Goal: Task Accomplishment & Management: Use online tool/utility

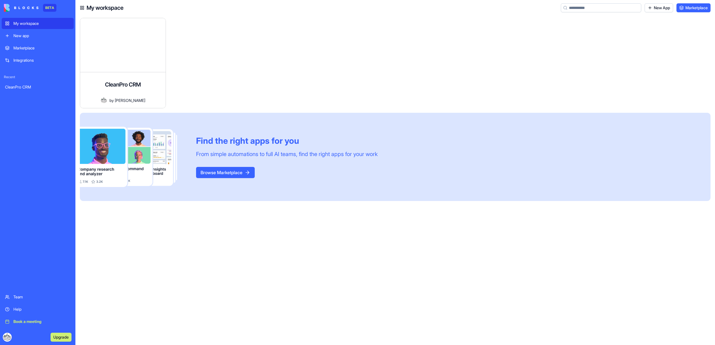
click at [25, 92] on link "CleanPro CRM" at bounding box center [38, 87] width 72 height 11
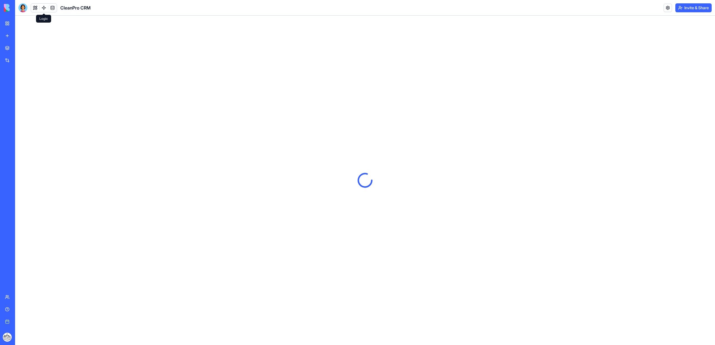
click at [46, 11] on link at bounding box center [44, 8] width 8 height 8
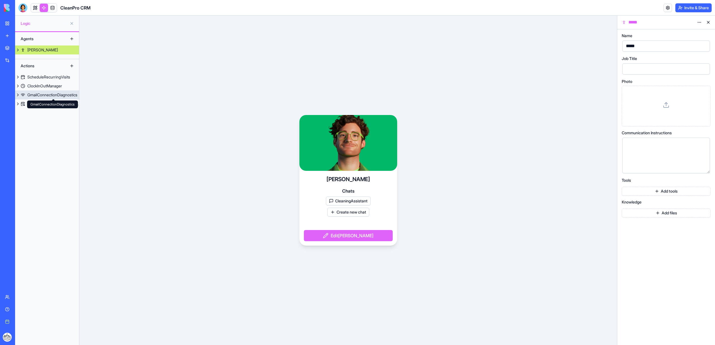
click at [46, 95] on div "GmailConnectionDiagnostics" at bounding box center [52, 95] width 50 height 6
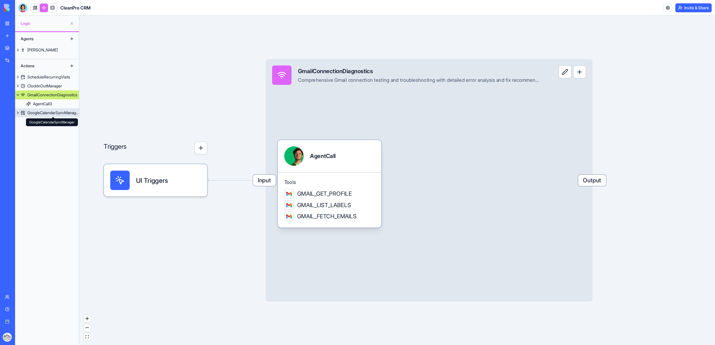
click at [63, 115] on div "GoogleCalendarSyncManager" at bounding box center [53, 113] width 52 height 6
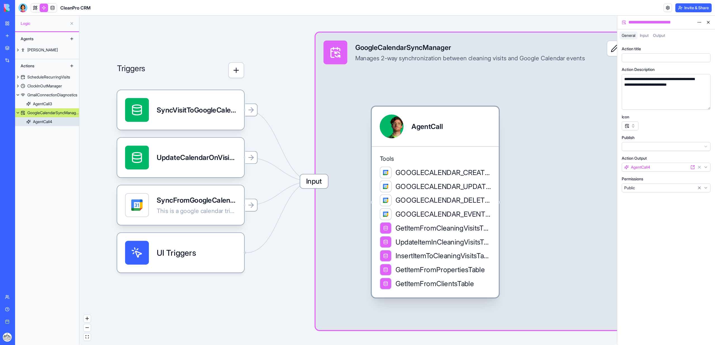
drag, startPoint x: 438, startPoint y: 149, endPoint x: 479, endPoint y: 124, distance: 47.9
click at [479, 124] on div "AgentCall" at bounding box center [435, 126] width 111 height 24
click at [23, 6] on div at bounding box center [22, 7] width 9 height 9
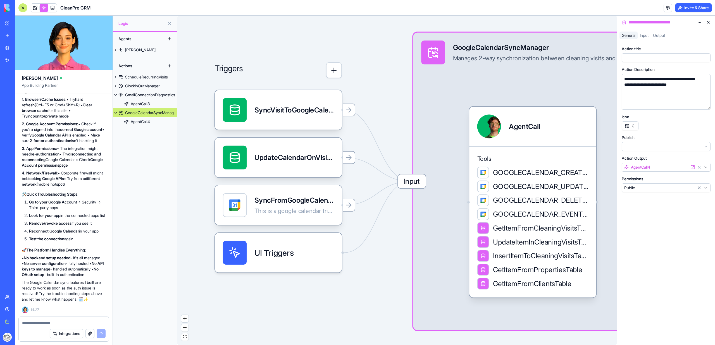
scroll to position [3651, 0]
click at [33, 9] on link at bounding box center [35, 8] width 8 height 8
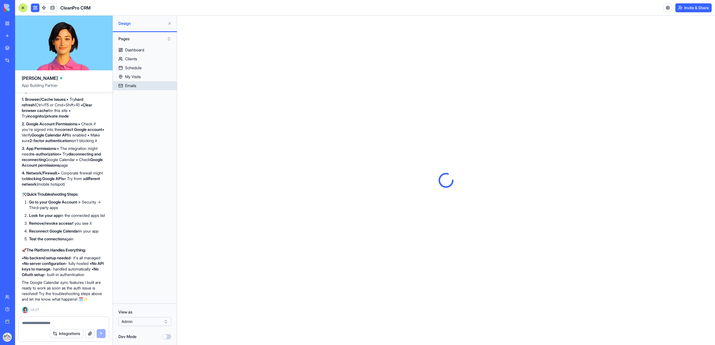
click at [130, 87] on div "Emails" at bounding box center [130, 86] width 11 height 6
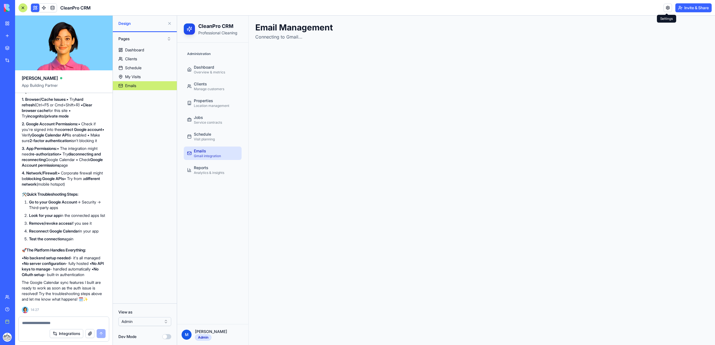
click at [666, 8] on link at bounding box center [667, 8] width 8 height 8
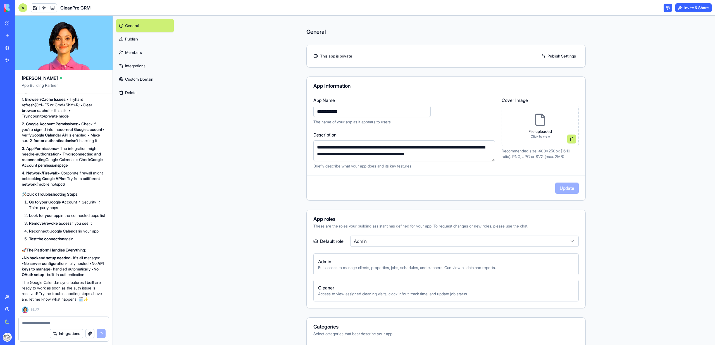
click at [125, 68] on link "Integrations" at bounding box center [145, 65] width 58 height 13
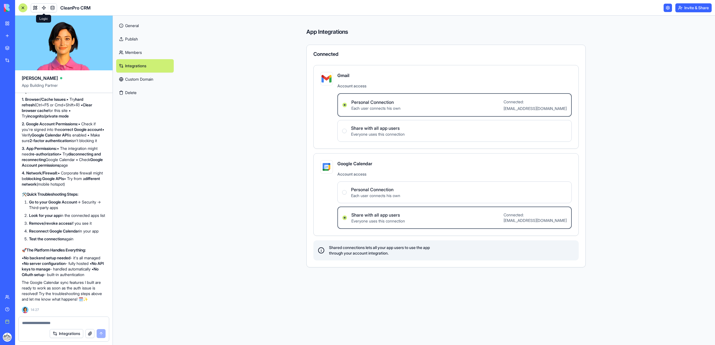
click at [42, 8] on link at bounding box center [44, 8] width 8 height 8
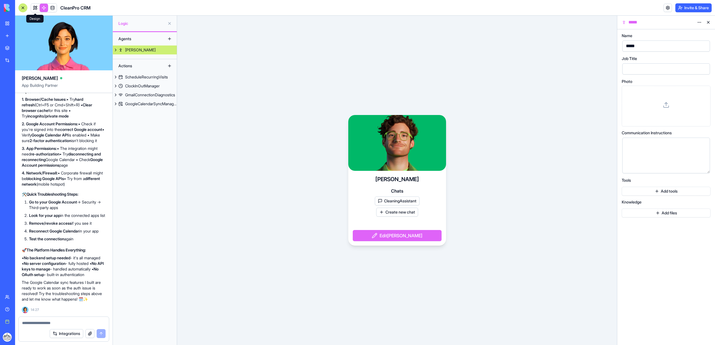
click at [37, 9] on link at bounding box center [35, 8] width 8 height 8
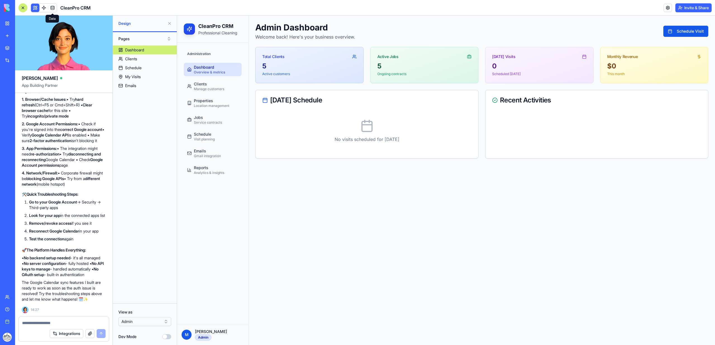
click at [53, 8] on link at bounding box center [52, 8] width 8 height 8
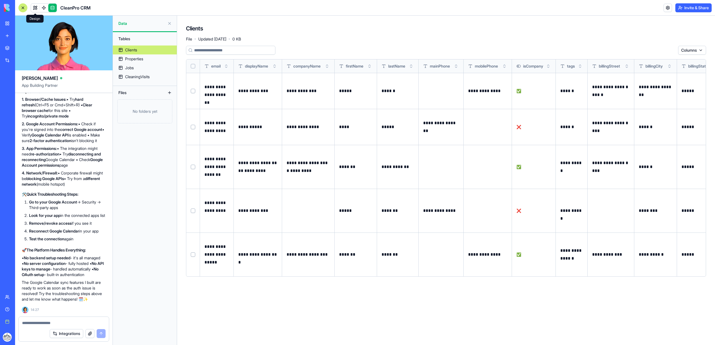
click at [36, 9] on link at bounding box center [35, 8] width 8 height 8
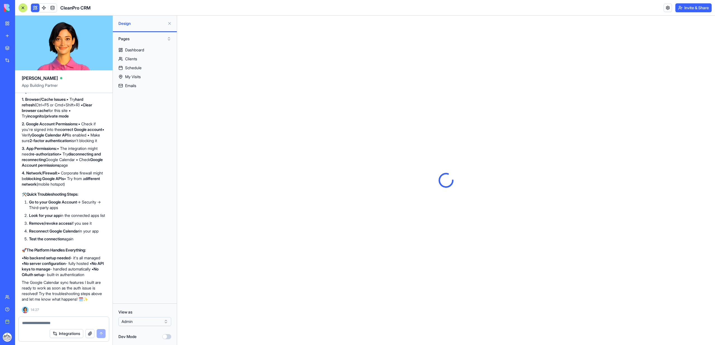
click at [168, 24] on button at bounding box center [169, 23] width 9 height 9
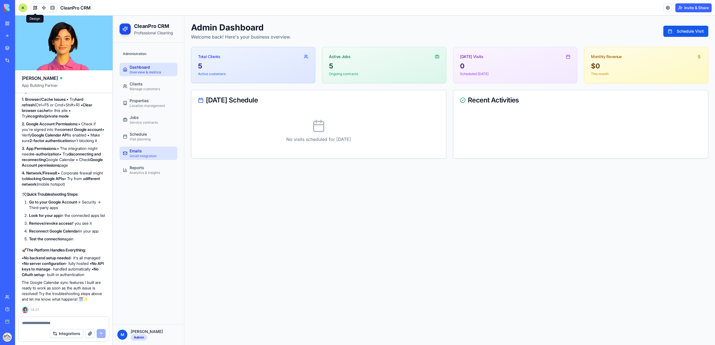
click at [149, 150] on div "Emails" at bounding box center [143, 151] width 27 height 6
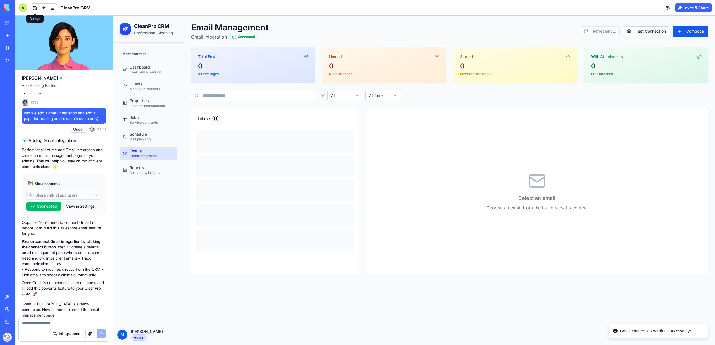
scroll to position [529, 0]
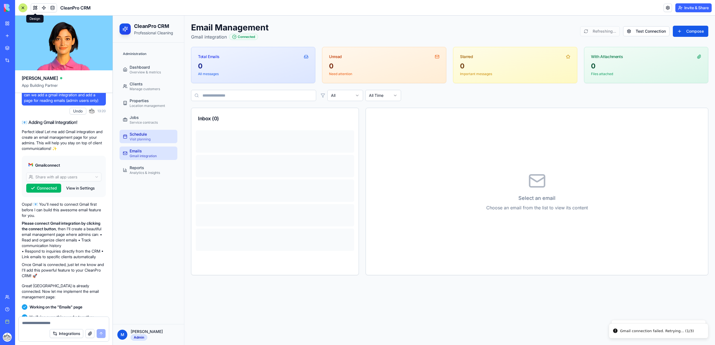
click at [131, 132] on div "Schedule" at bounding box center [140, 135] width 21 height 6
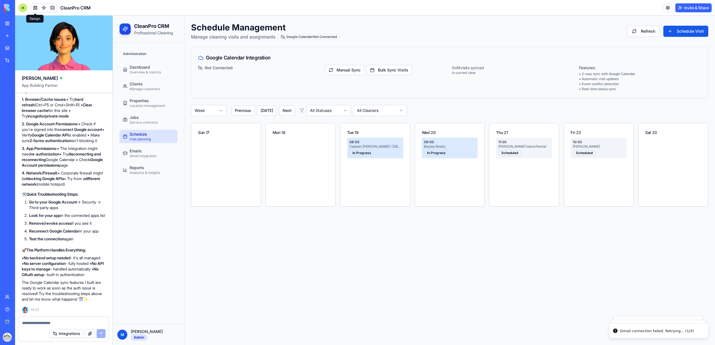
scroll to position [3798, 0]
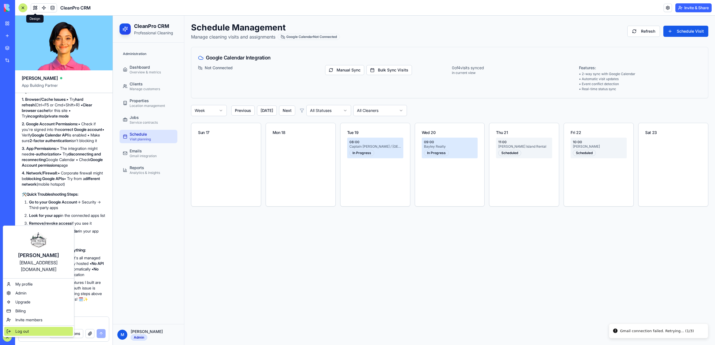
click at [42, 327] on div "Log out" at bounding box center [38, 331] width 69 height 9
